Goal: Task Accomplishment & Management: Use online tool/utility

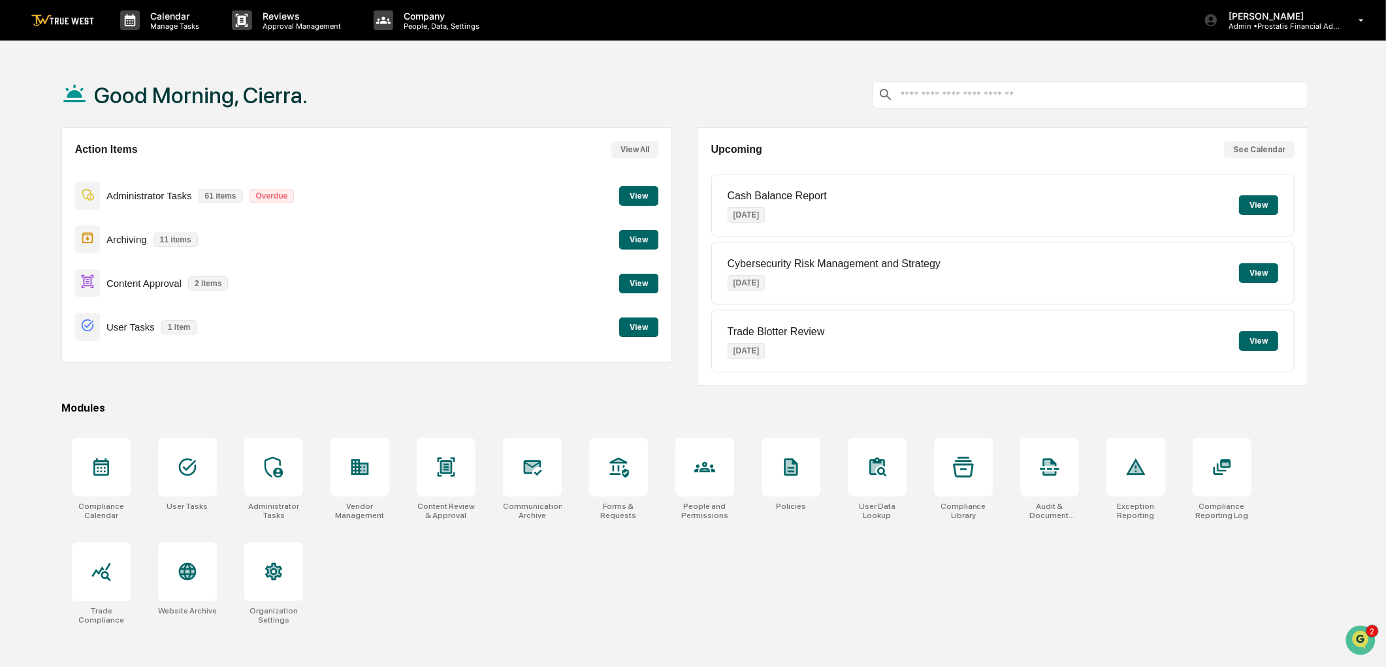
click at [634, 283] on button "View" at bounding box center [638, 284] width 39 height 20
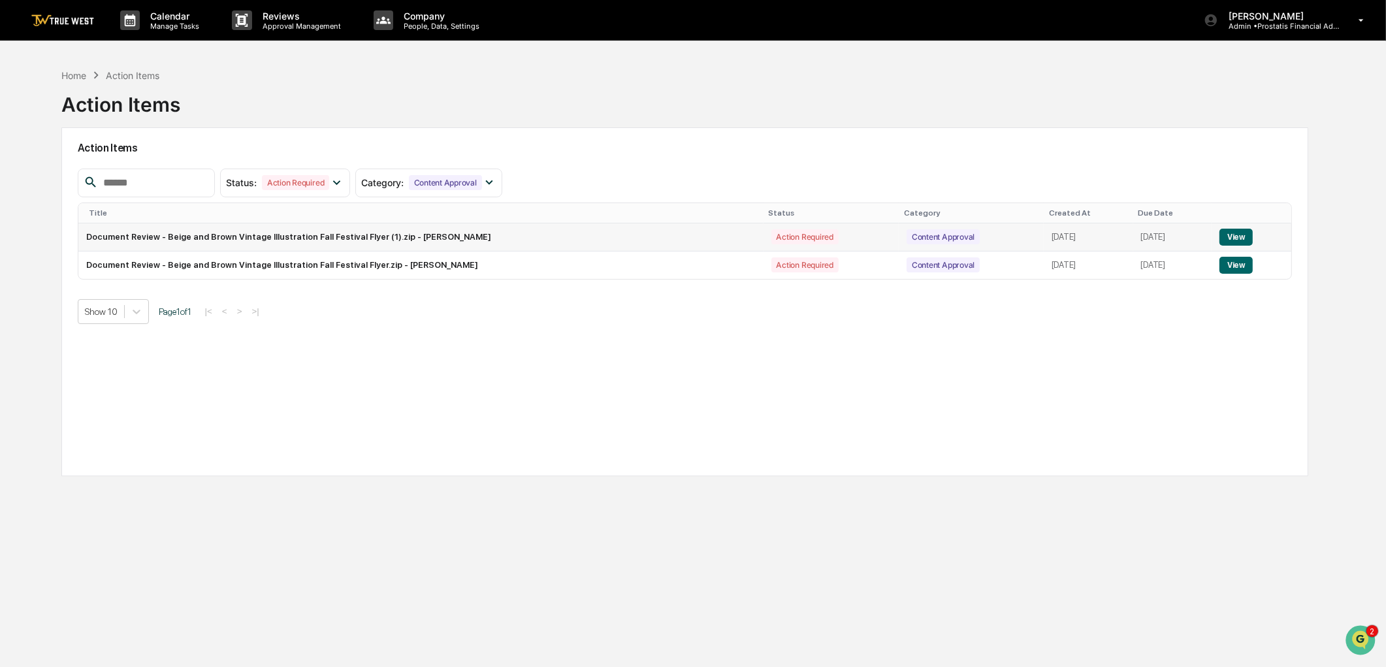
click at [1233, 238] on button "View" at bounding box center [1235, 237] width 33 height 17
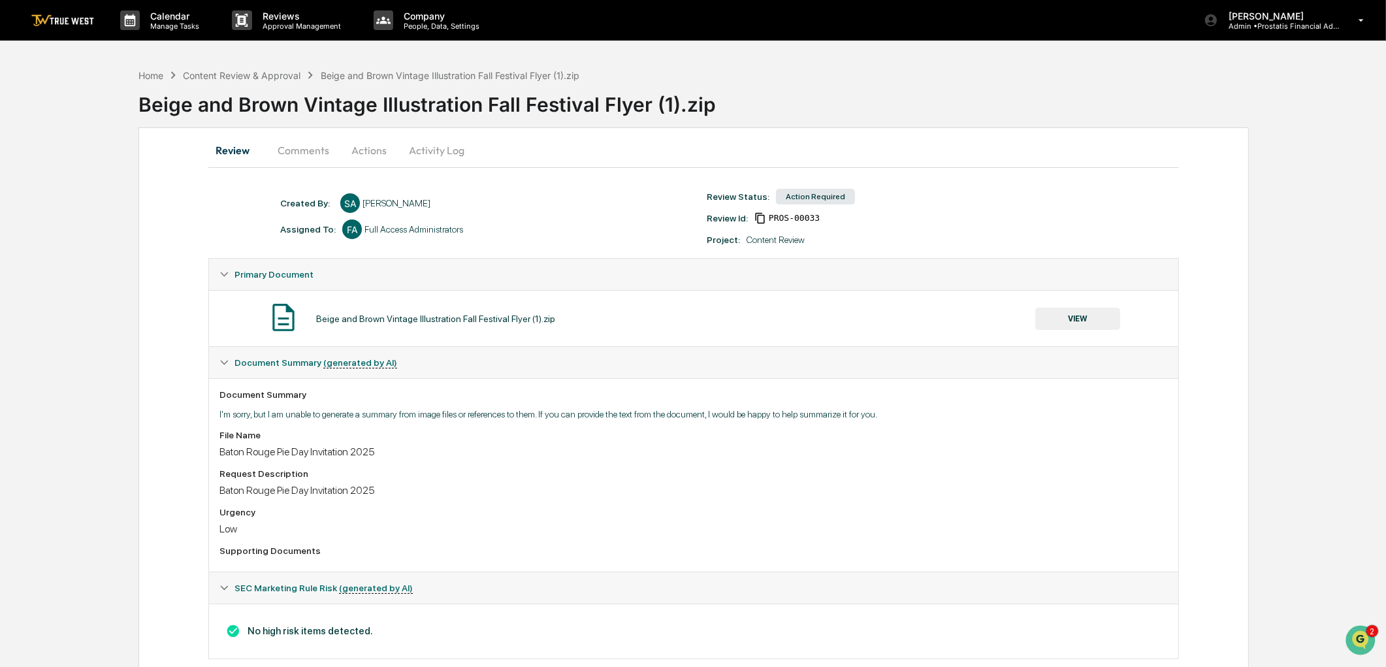
scroll to position [29, 0]
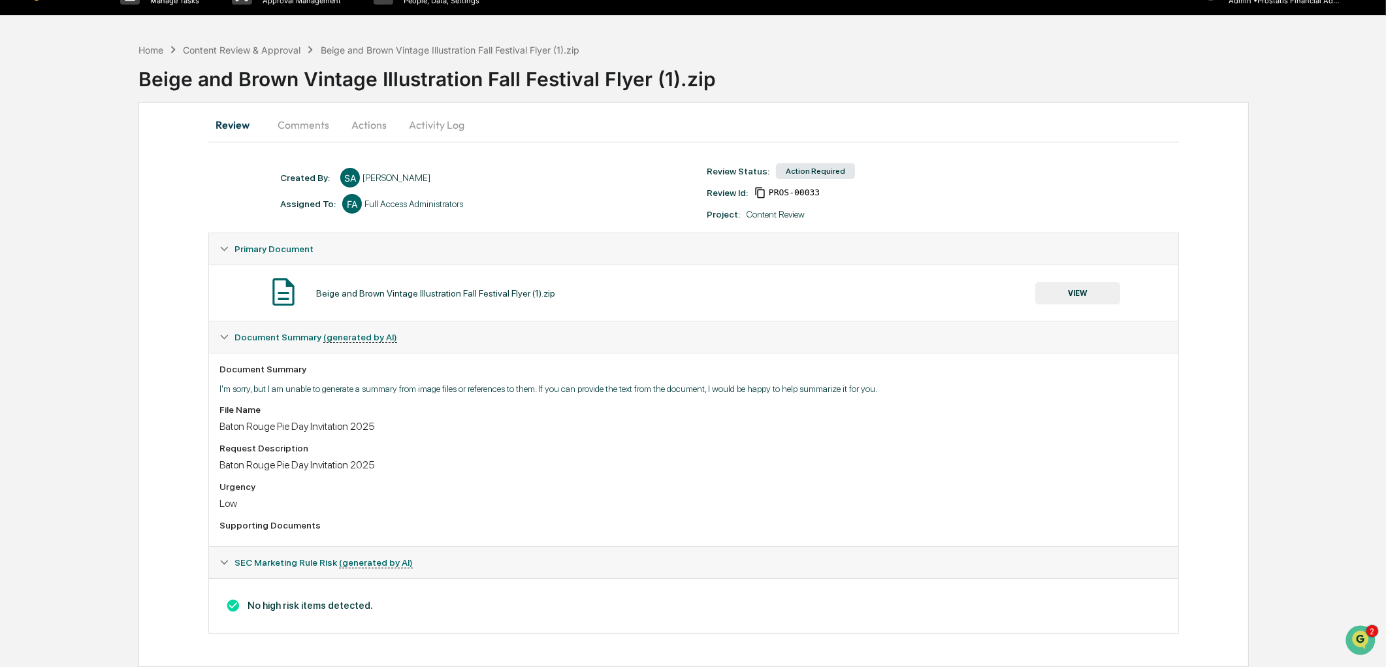
click at [1076, 291] on button "VIEW" at bounding box center [1077, 293] width 85 height 22
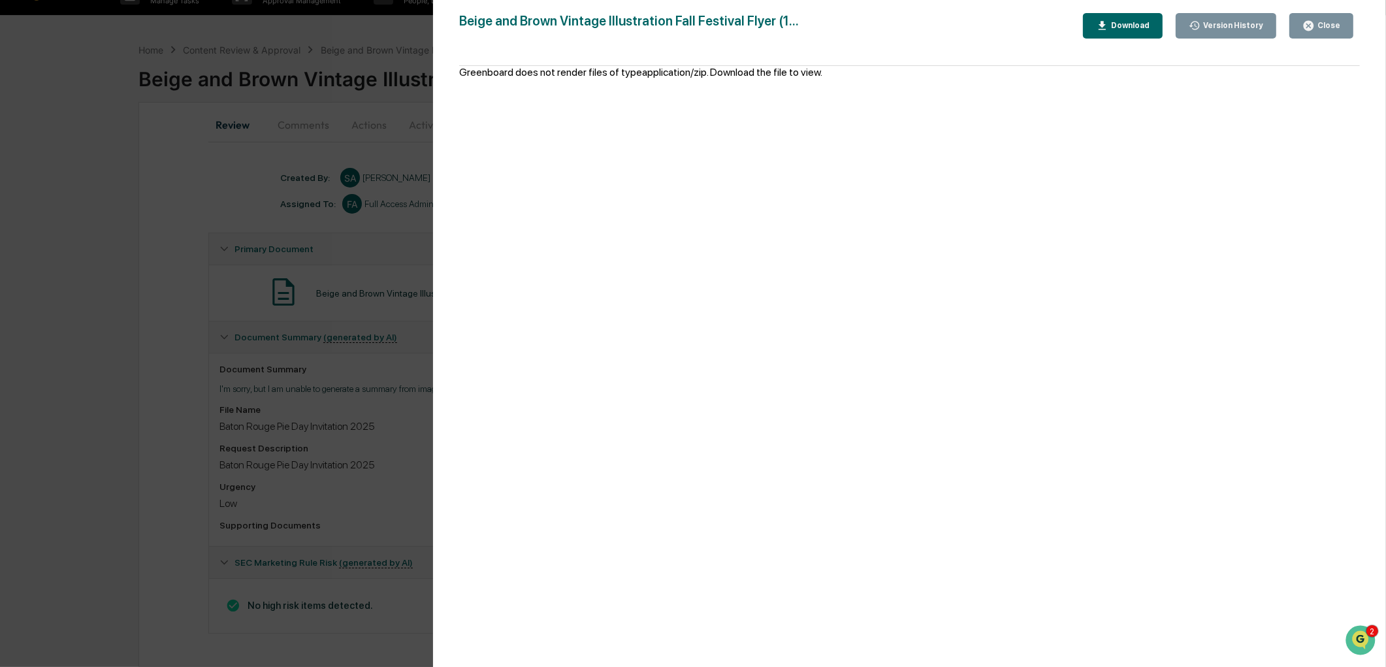
click at [586, 72] on div "Greenboard does not render files of type application/zip . Download the file to…" at bounding box center [640, 373] width 363 height 614
click at [1108, 24] on icon "button" at bounding box center [1102, 26] width 12 height 12
click at [1328, 22] on div "Close" at bounding box center [1327, 25] width 25 height 9
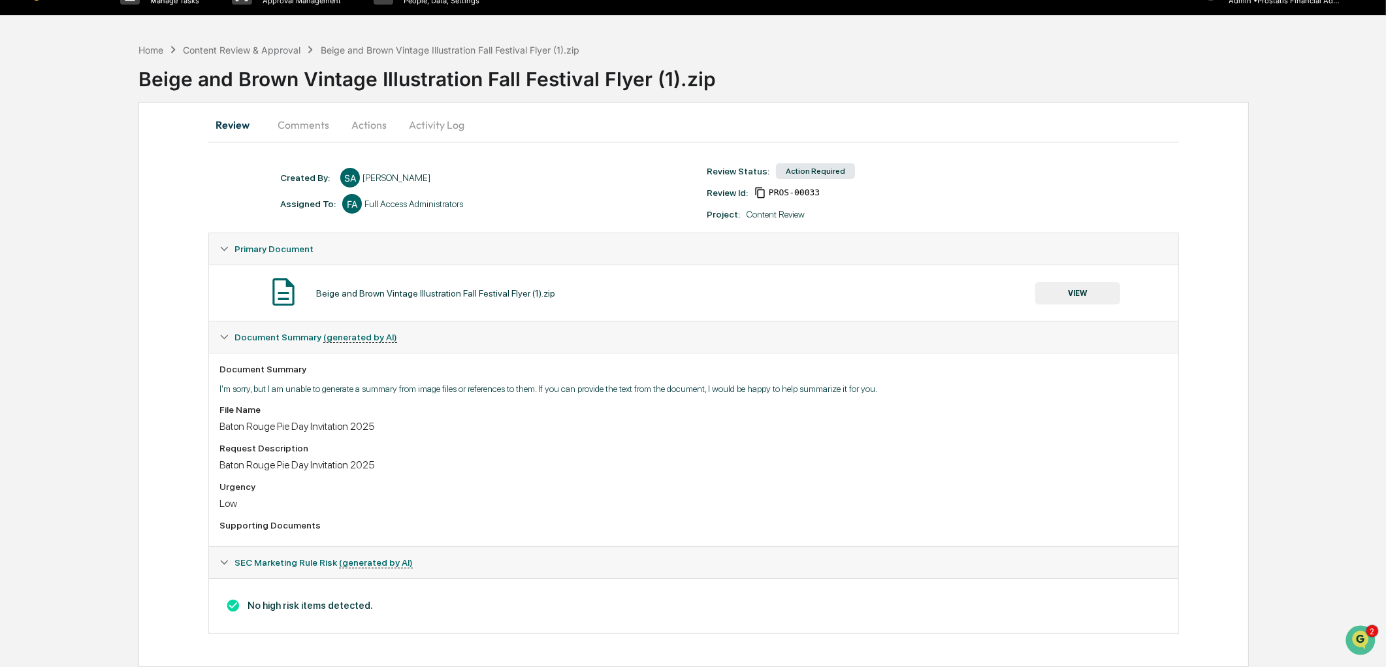
click at [351, 116] on button "Actions" at bounding box center [369, 124] width 59 height 31
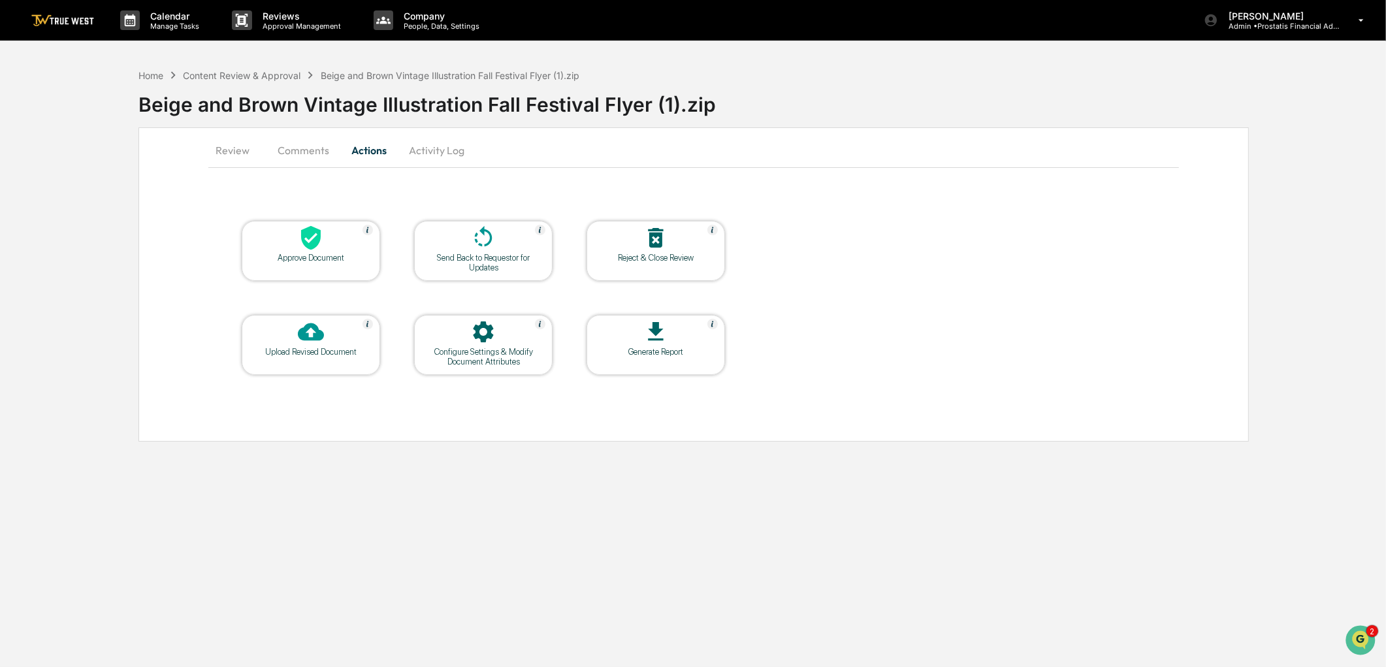
scroll to position [0, 0]
click at [497, 237] on icon at bounding box center [485, 238] width 26 height 26
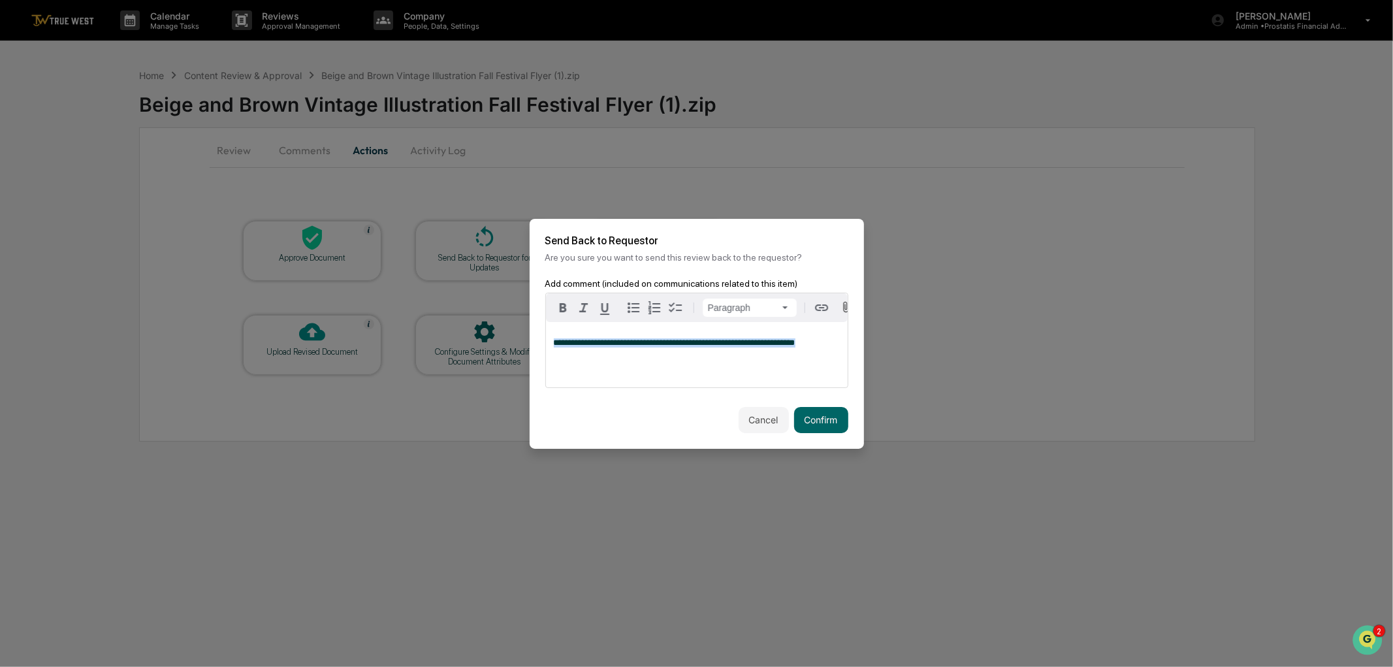
copy span "**********"
click at [827, 425] on button "Confirm" at bounding box center [821, 420] width 54 height 26
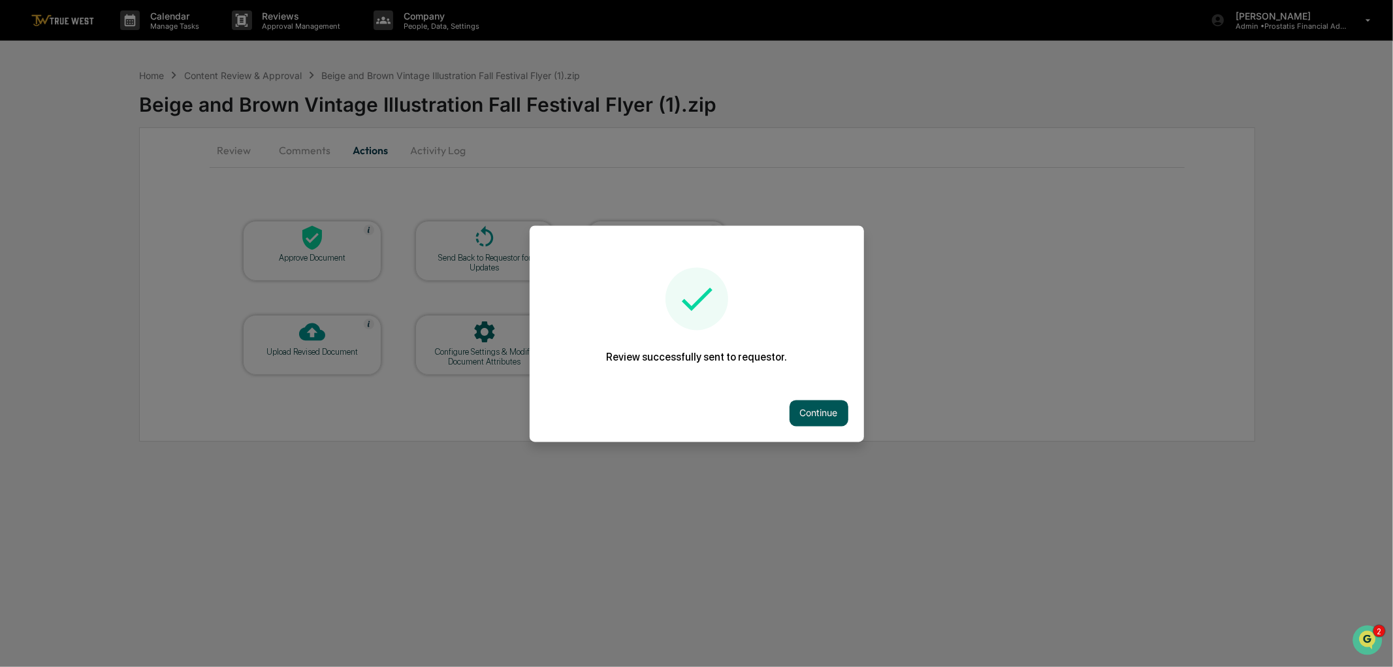
click at [812, 408] on button "Continue" at bounding box center [819, 413] width 59 height 26
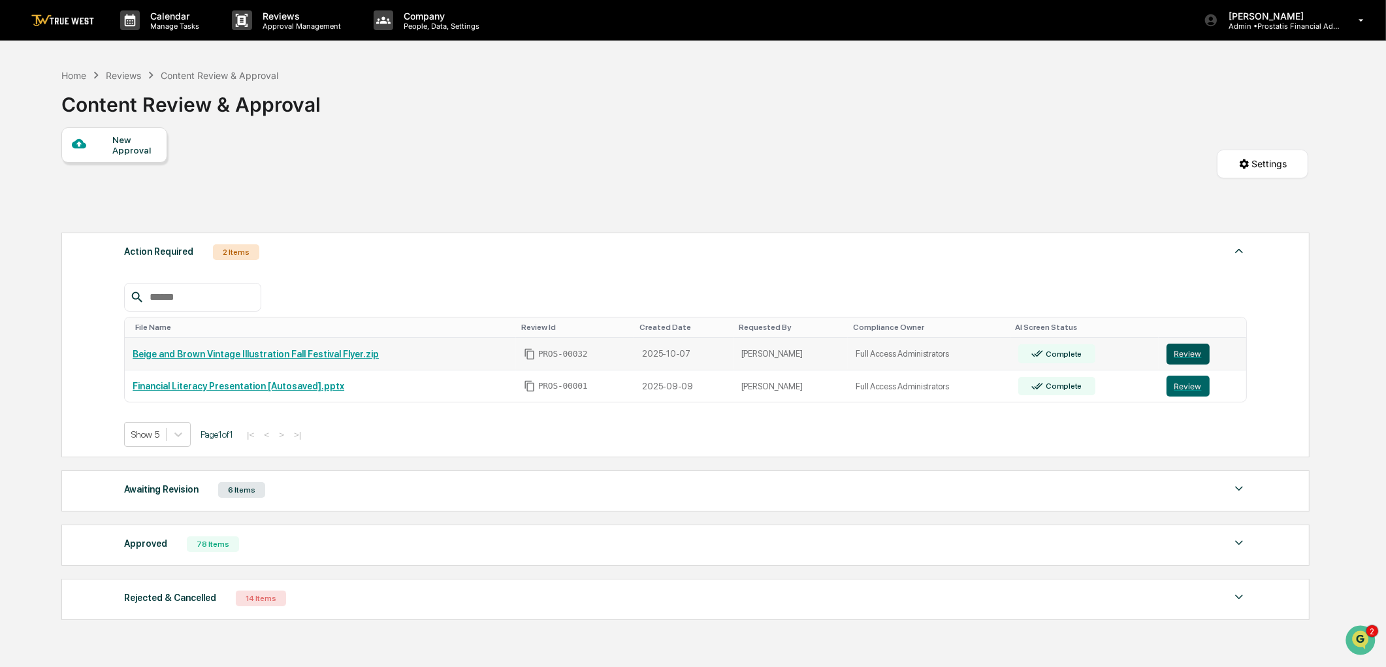
click at [1180, 353] on button "Review" at bounding box center [1187, 354] width 43 height 21
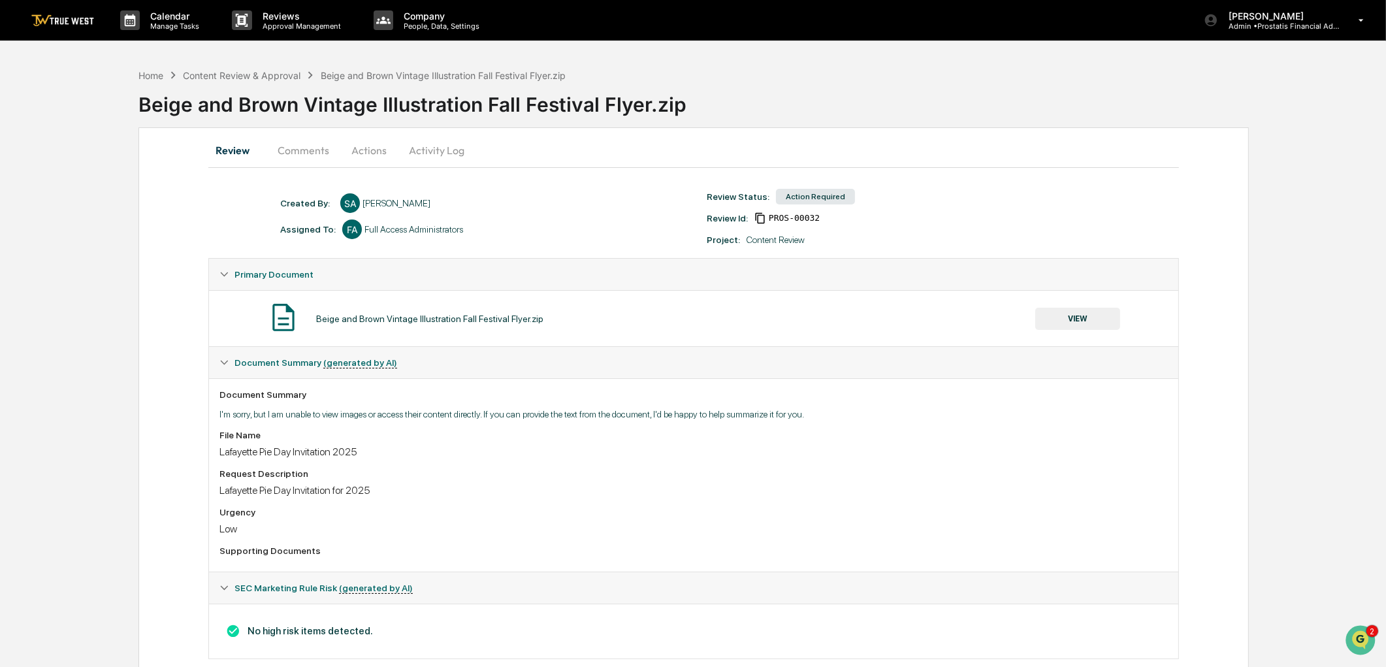
scroll to position [29, 0]
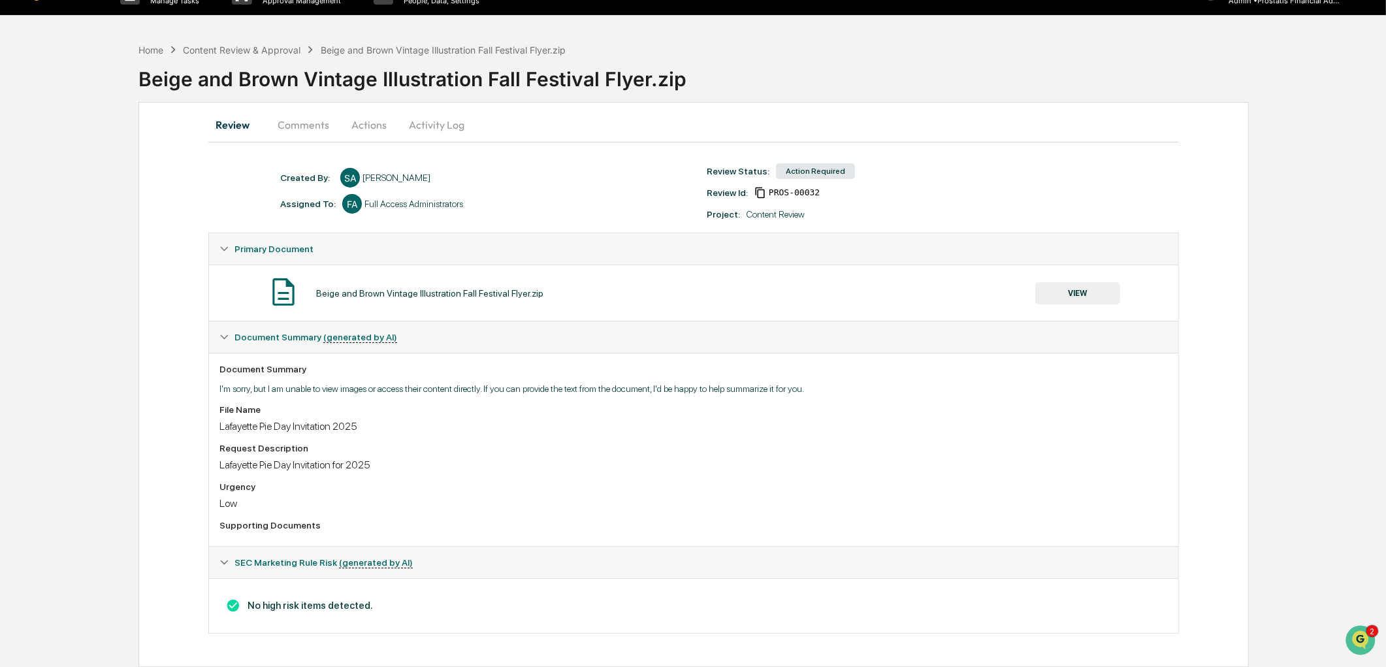
click at [1078, 291] on button "VIEW" at bounding box center [1077, 293] width 85 height 22
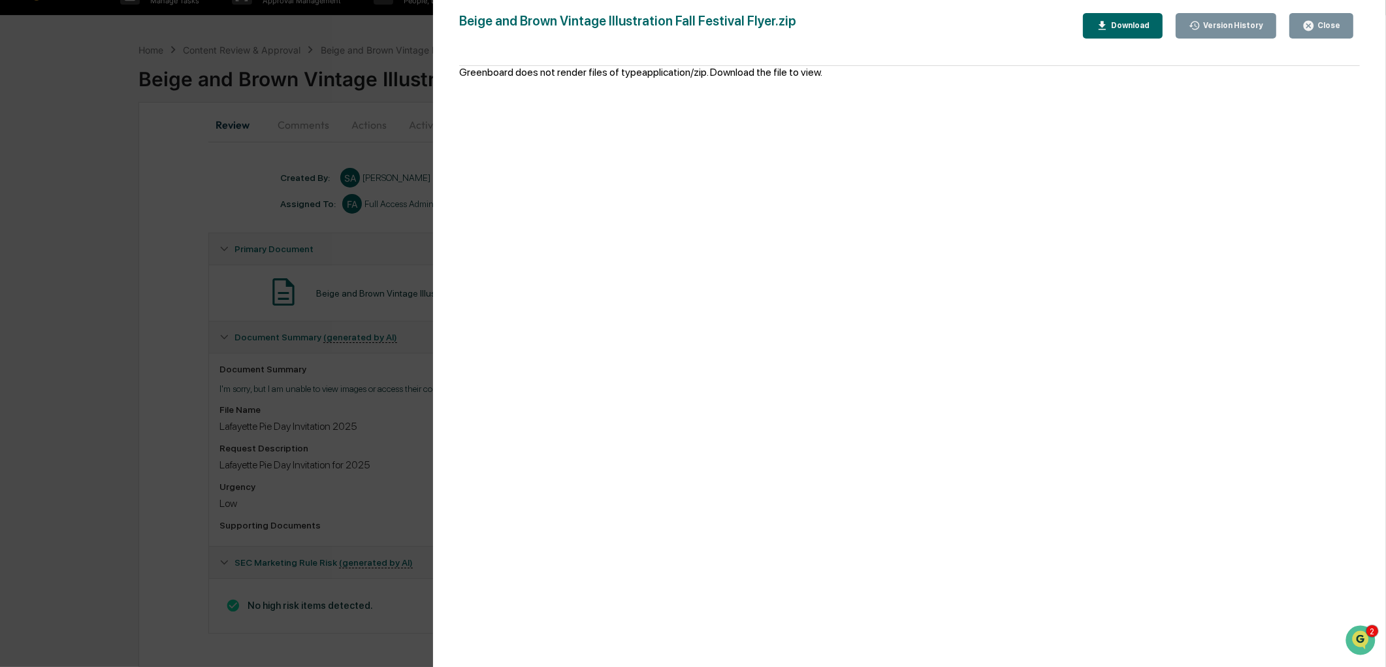
click at [1317, 24] on div "Close" at bounding box center [1327, 25] width 25 height 9
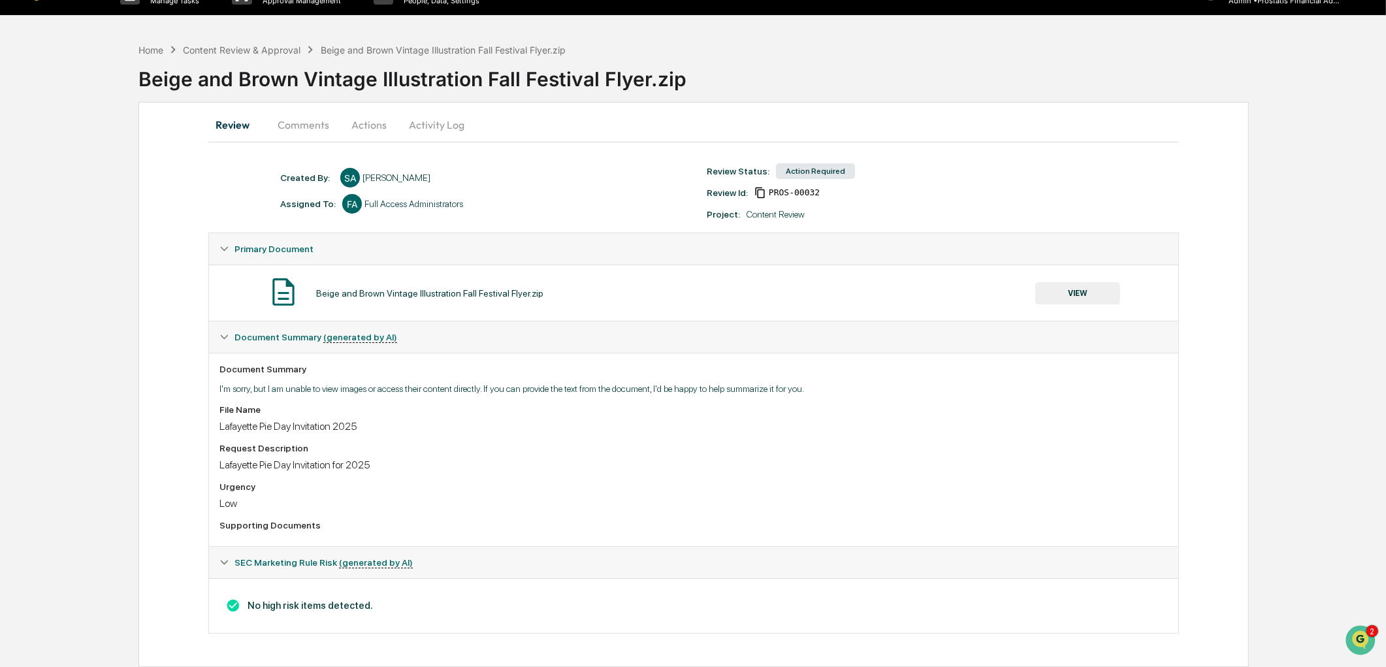
click at [366, 122] on button "Actions" at bounding box center [369, 124] width 59 height 31
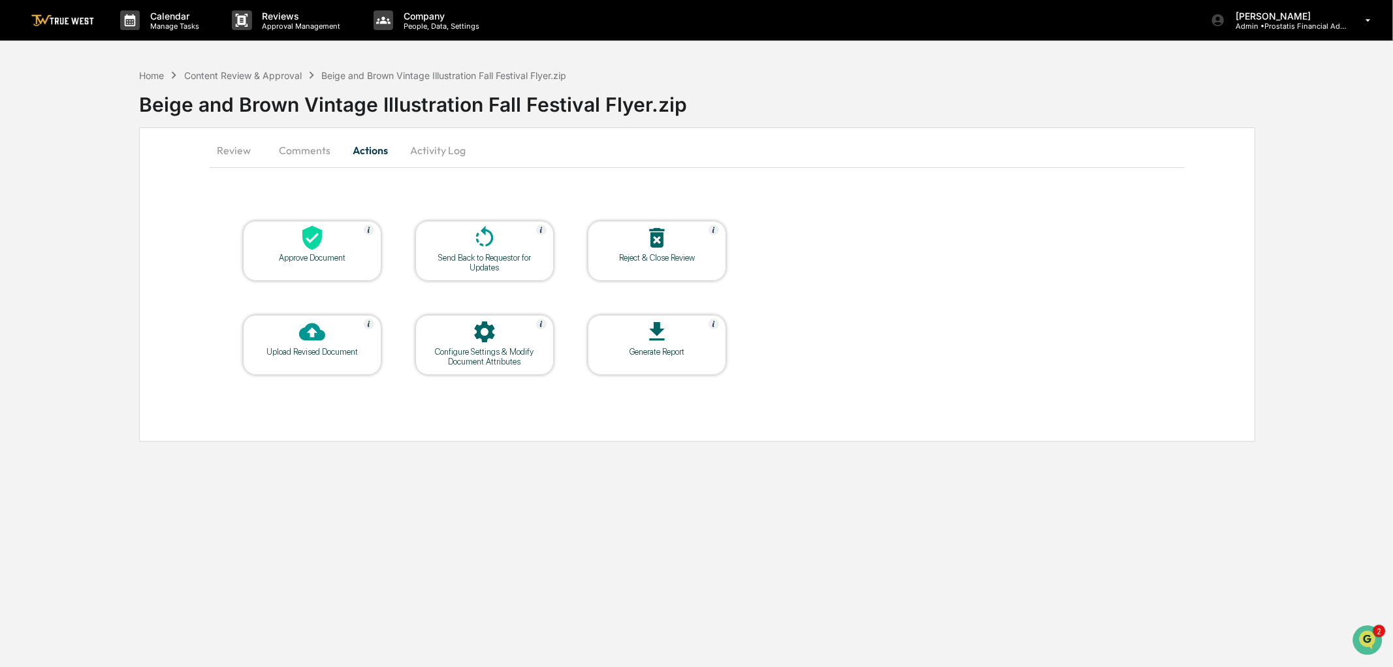
click at [471, 242] on div at bounding box center [484, 239] width 131 height 28
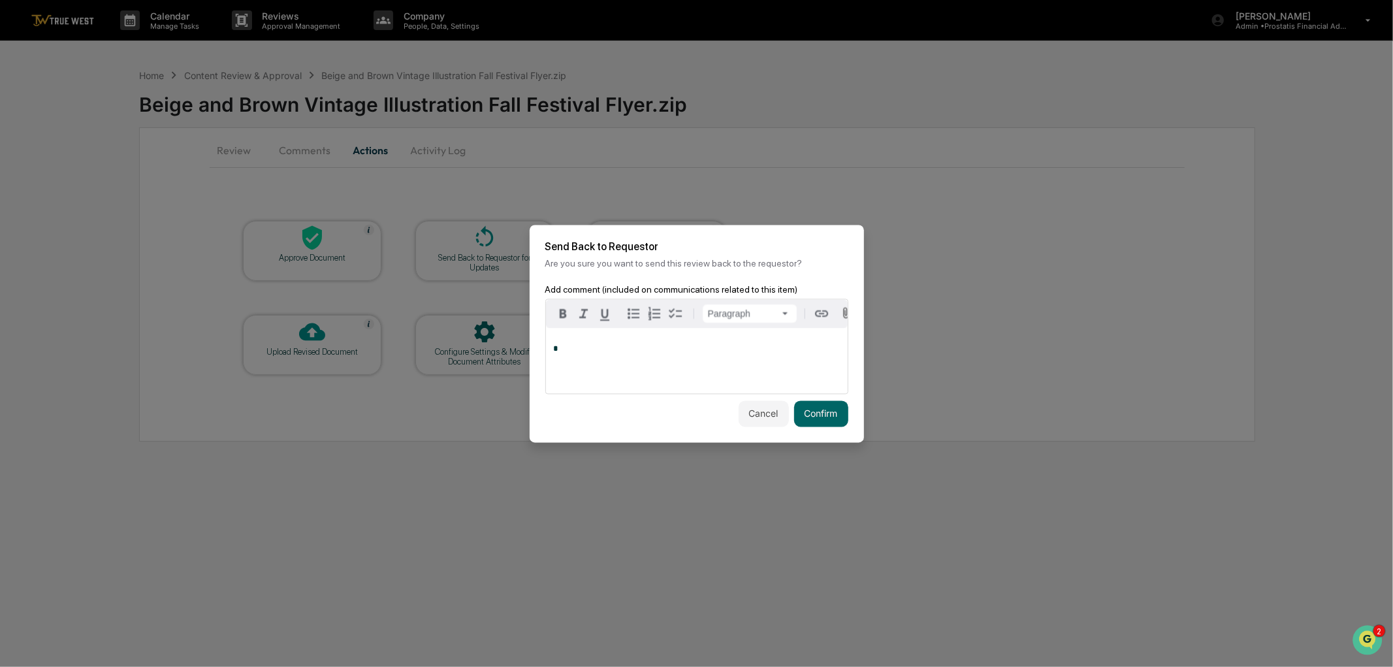
click at [632, 355] on div "*" at bounding box center [697, 360] width 302 height 65
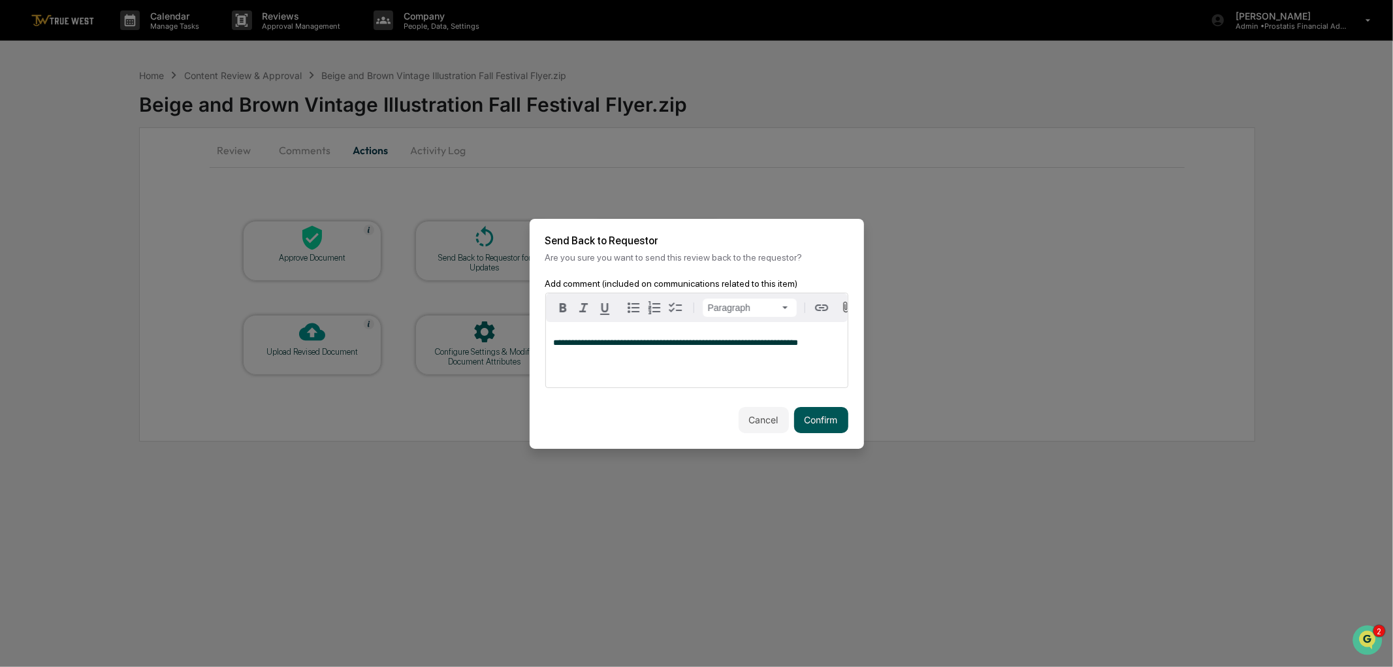
click at [814, 422] on button "Confirm" at bounding box center [821, 420] width 54 height 26
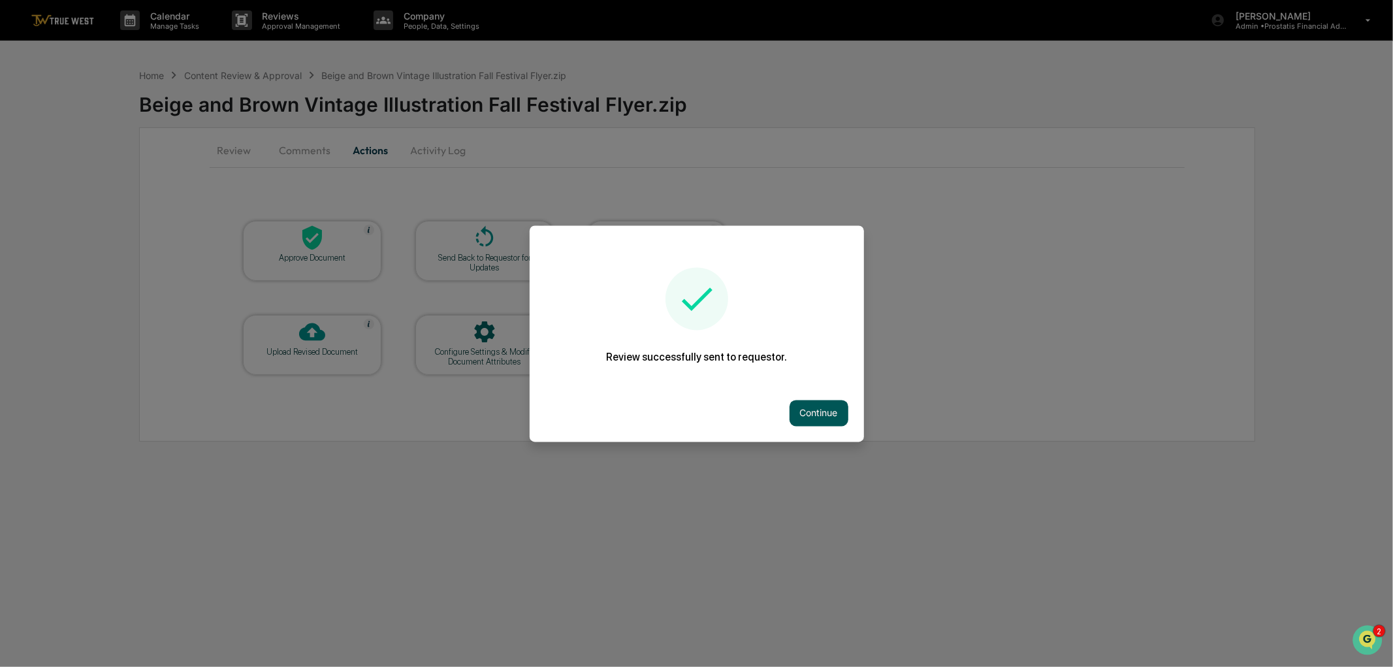
click at [818, 404] on button "Continue" at bounding box center [819, 413] width 59 height 26
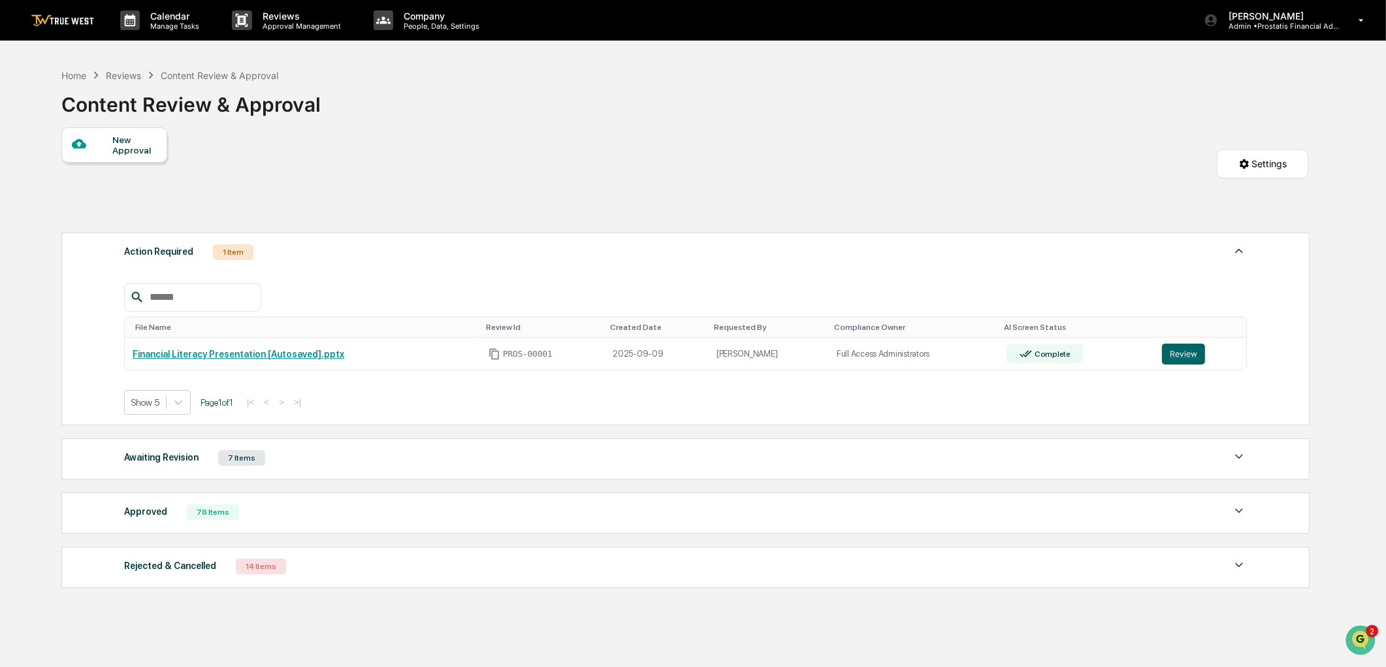
click at [275, 466] on div "Awaiting Revision 7 Items" at bounding box center [685, 458] width 1123 height 18
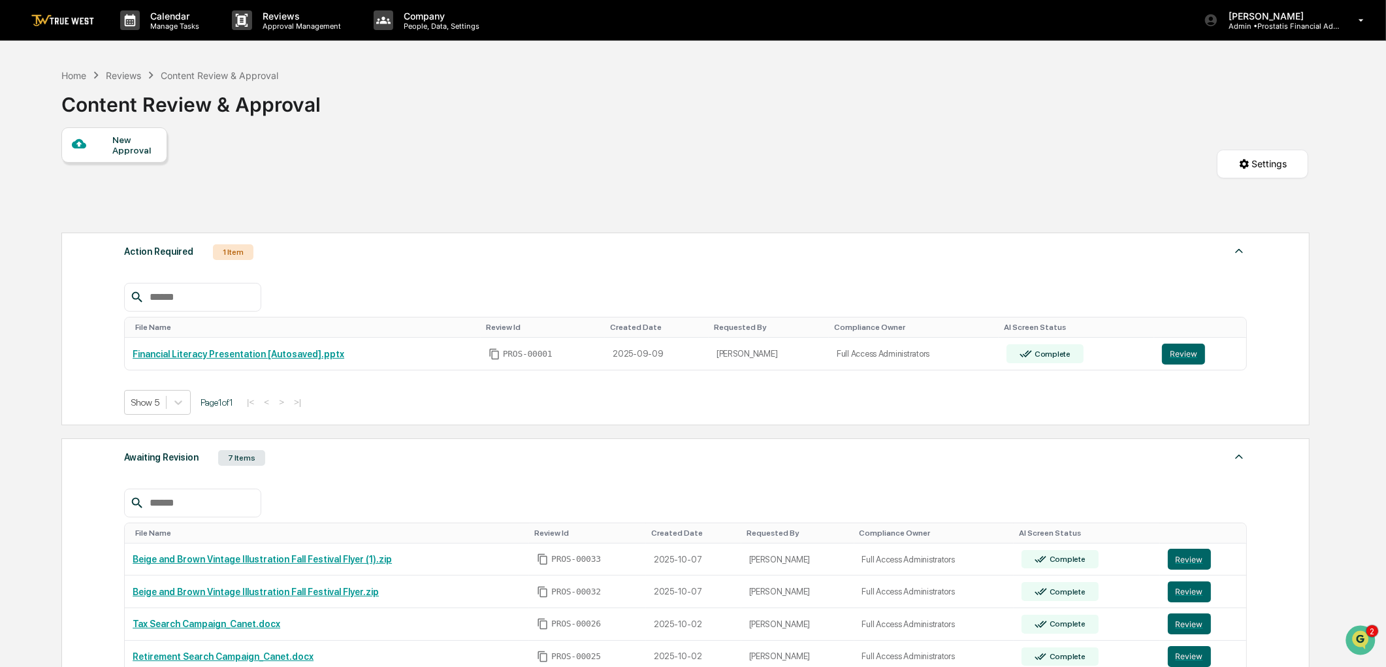
scroll to position [338, 0]
